Goal: Task Accomplishment & Management: Manage account settings

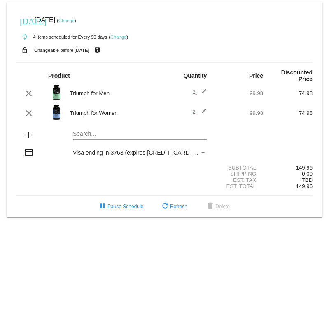
click at [202, 94] on mat-icon "edit" at bounding box center [202, 93] width 10 height 10
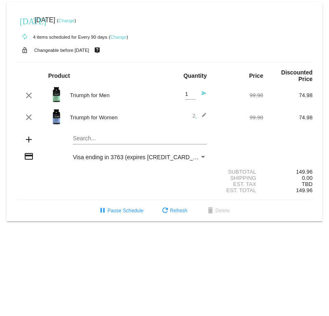
type input "1"
click at [191, 97] on input "1" at bounding box center [190, 94] width 10 height 6
click at [203, 114] on mat-icon "edit" at bounding box center [202, 117] width 10 height 10
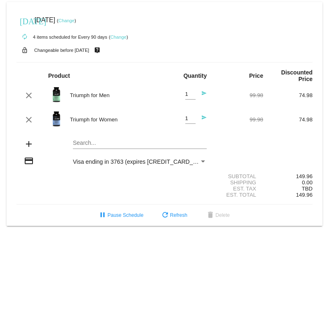
type input "1"
click at [190, 120] on input "1" at bounding box center [190, 119] width 10 height 6
click at [167, 140] on div "Search..." at bounding box center [140, 141] width 134 height 16
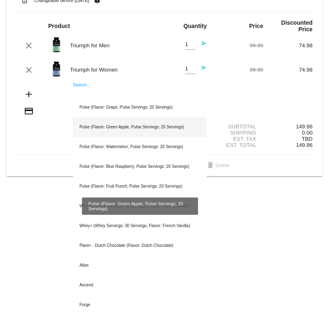
scroll to position [53, 0]
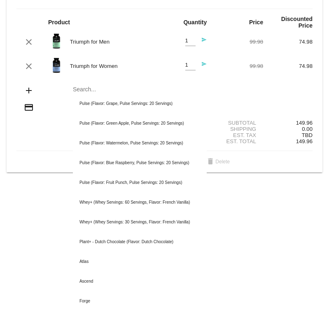
click at [203, 42] on mat-icon "send" at bounding box center [202, 42] width 10 height 10
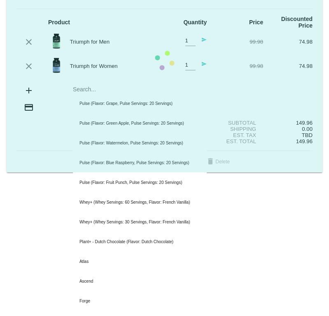
scroll to position [0, 0]
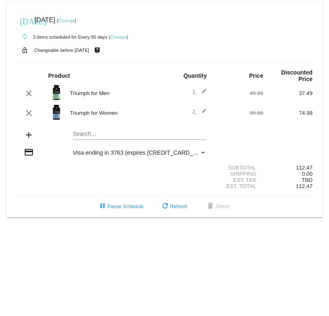
click at [201, 113] on mat-icon "edit" at bounding box center [202, 113] width 10 height 10
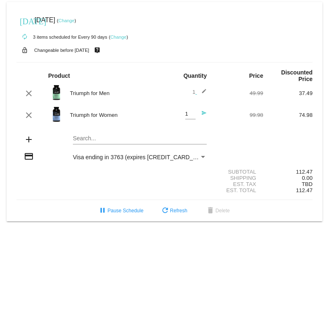
type input "1"
click at [195, 115] on input "1" at bounding box center [190, 114] width 10 height 6
click at [214, 130] on div "add Search..." at bounding box center [164, 139] width 296 height 23
click at [230, 174] on div "Subtotal" at bounding box center [238, 172] width 49 height 6
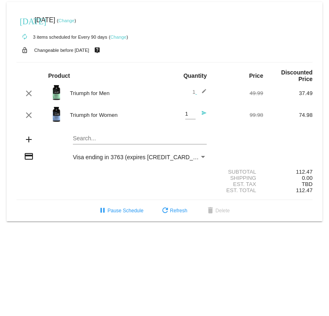
click at [93, 172] on div "Subtotal 112.47" at bounding box center [164, 172] width 296 height 6
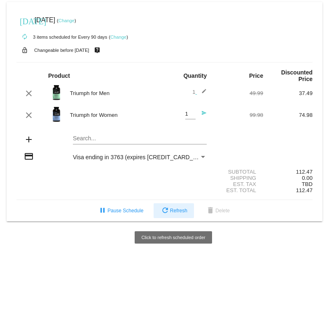
click at [179, 211] on span "refresh Refresh" at bounding box center [173, 211] width 27 height 6
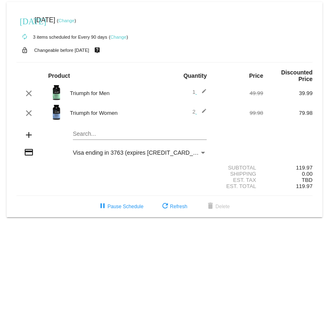
click at [203, 115] on mat-icon "edit" at bounding box center [202, 113] width 10 height 10
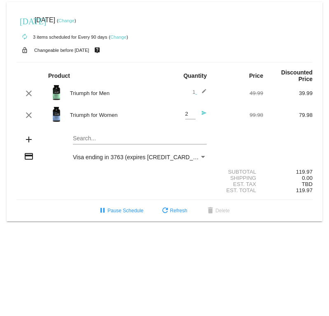
click at [200, 114] on mat-icon "send" at bounding box center [202, 115] width 10 height 10
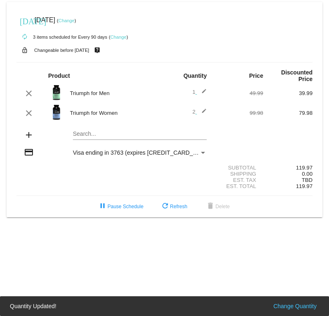
click at [193, 112] on span "2 edit" at bounding box center [199, 112] width 14 height 6
click at [204, 112] on mat-icon "edit" at bounding box center [202, 113] width 10 height 10
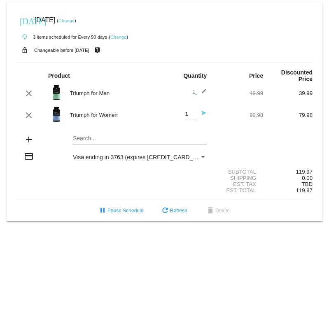
type input "1"
click at [192, 116] on input "1" at bounding box center [190, 114] width 10 height 6
click at [206, 132] on div "Search..." at bounding box center [140, 136] width 134 height 16
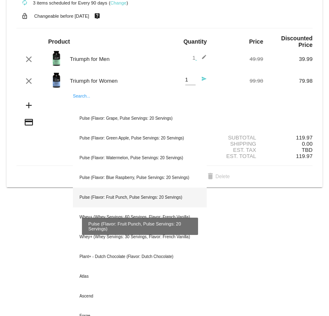
scroll to position [35, 0]
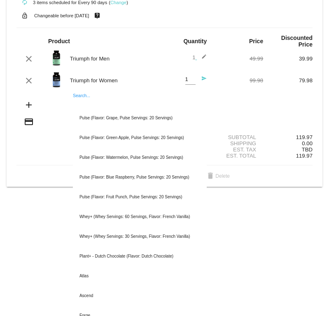
click at [272, 158] on div "119.97" at bounding box center [287, 156] width 49 height 6
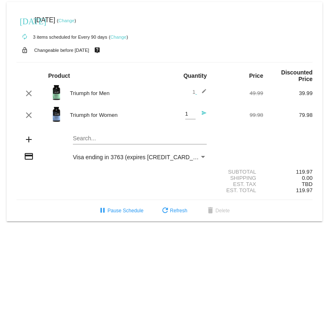
click at [209, 145] on div "Search..." at bounding box center [140, 139] width 148 height 23
click at [118, 36] on link "Change" at bounding box center [118, 37] width 16 height 5
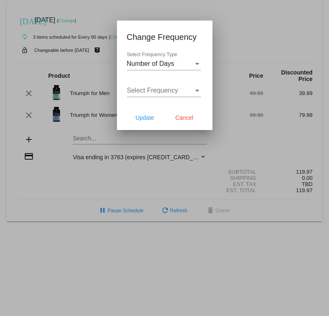
click at [226, 35] on div at bounding box center [164, 158] width 329 height 316
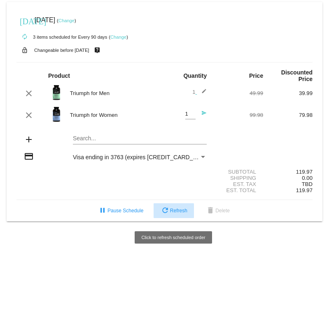
click at [180, 211] on span "refresh Refresh" at bounding box center [173, 211] width 27 height 6
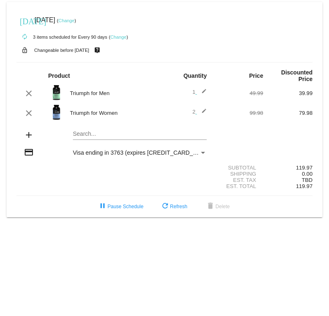
click at [203, 111] on mat-icon "edit" at bounding box center [202, 113] width 10 height 10
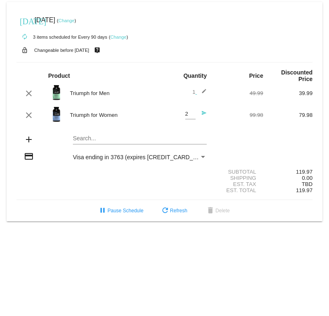
click at [201, 114] on mat-icon "send" at bounding box center [202, 115] width 10 height 10
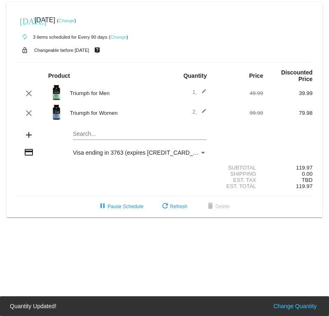
click at [193, 114] on span "2 edit" at bounding box center [199, 112] width 14 height 6
click at [204, 109] on mat-icon "edit" at bounding box center [202, 113] width 10 height 10
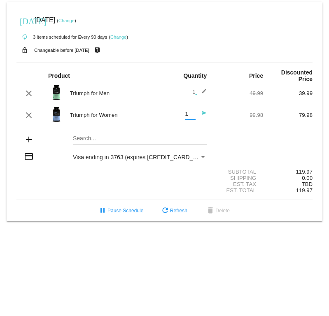
type input "1"
click at [193, 116] on input "1" at bounding box center [190, 114] width 10 height 6
click at [192, 129] on mat-card-content "Product Quantity Price Discounted Price clear Triumph for Men 1 edit 49.99 39.9…" at bounding box center [164, 131] width 296 height 138
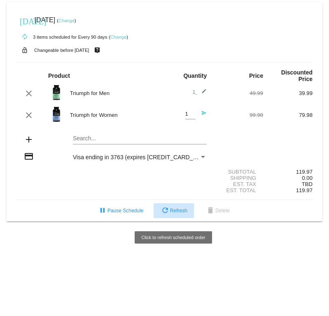
click at [183, 211] on span "refresh Refresh" at bounding box center [173, 211] width 27 height 6
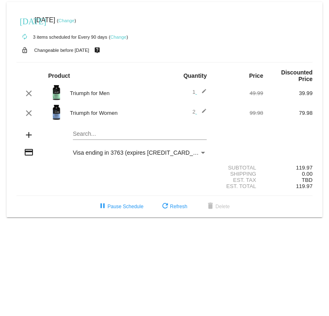
click at [204, 112] on mat-icon "edit" at bounding box center [202, 113] width 10 height 10
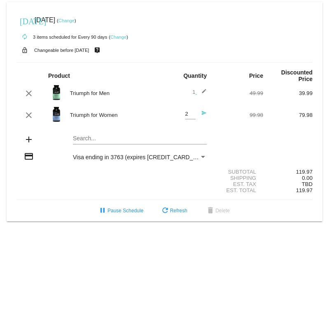
click at [189, 122] on div "2 Quantity" at bounding box center [190, 115] width 10 height 22
type input "1"
click at [189, 117] on input "1" at bounding box center [190, 114] width 10 height 6
click at [186, 119] on div at bounding box center [190, 119] width 10 height 0
click at [179, 125] on div "1 Quantity send" at bounding box center [189, 115] width 35 height 22
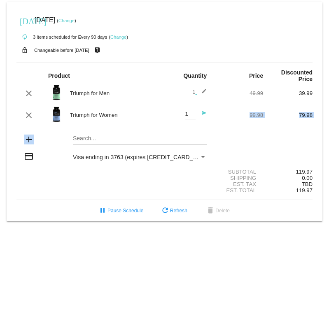
click at [214, 127] on mat-card-content "Product Quantity Price Discounted Price clear Triumph for Men 1 edit 49.99 39.9…" at bounding box center [164, 131] width 296 height 138
click at [206, 114] on mat-icon "send" at bounding box center [202, 115] width 10 height 10
